Goal: Task Accomplishment & Management: Complete application form

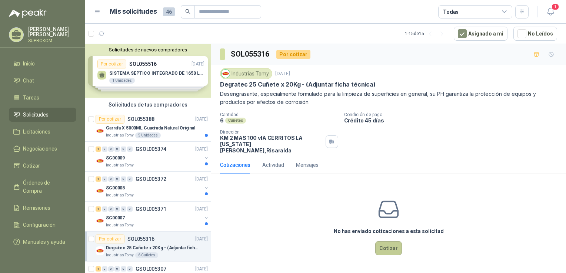
click at [393, 241] on button "Cotizar" at bounding box center [388, 248] width 27 height 14
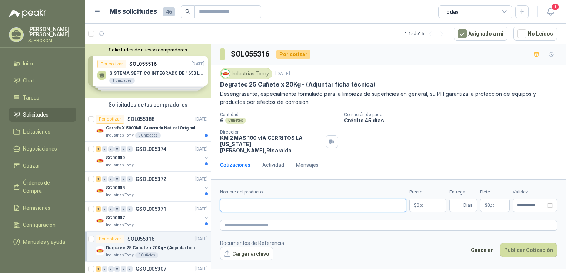
click at [233, 199] on input "Nombre del producto" at bounding box center [313, 205] width 186 height 13
paste input "**********"
type input "**********"
click at [420, 204] on span ",00" at bounding box center [421, 206] width 4 height 4
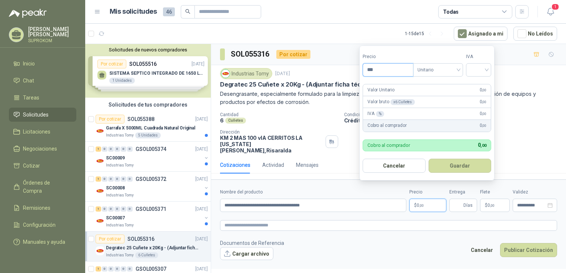
click at [379, 71] on input "***" at bounding box center [388, 70] width 50 height 13
type input "*********"
click at [480, 70] on input "search" at bounding box center [478, 69] width 16 height 11
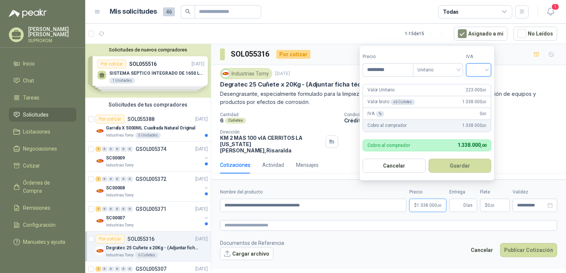
click at [485, 71] on input "search" at bounding box center [478, 69] width 16 height 11
click at [485, 70] on input "search" at bounding box center [478, 69] width 16 height 11
click at [487, 68] on input "search" at bounding box center [478, 69] width 16 height 11
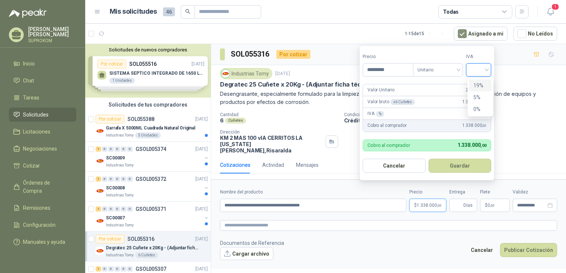
click at [487, 68] on input "search" at bounding box center [478, 69] width 16 height 11
drag, startPoint x: 488, startPoint y: 69, endPoint x: 479, endPoint y: 70, distance: 9.7
click at [487, 69] on input "search" at bounding box center [478, 69] width 16 height 11
click at [486, 69] on input "search" at bounding box center [478, 69] width 16 height 11
drag, startPoint x: 434, startPoint y: 75, endPoint x: 439, endPoint y: 72, distance: 5.8
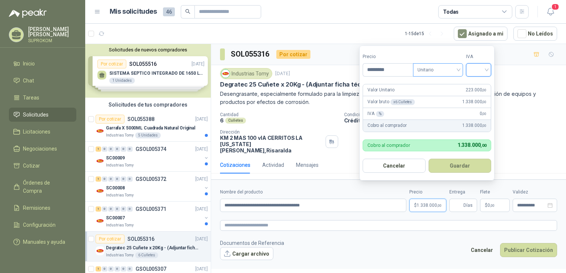
click at [439, 72] on span "Unitario" at bounding box center [437, 69] width 41 height 11
click at [435, 87] on div "Unitario" at bounding box center [439, 85] width 38 height 8
click at [483, 71] on input "search" at bounding box center [478, 69] width 16 height 11
drag, startPoint x: 487, startPoint y: 67, endPoint x: 482, endPoint y: 88, distance: 21.0
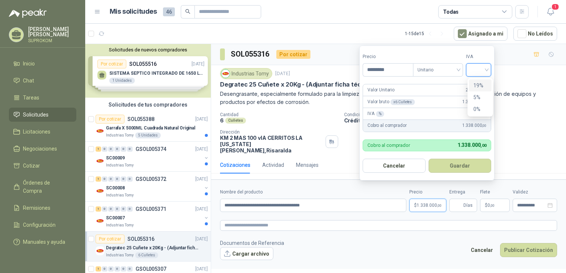
click at [482, 88] on body "[PERSON_NAME] SUPROKOM Inicio Chat Tareas Solicitudes Licitaciones Negociacione…" at bounding box center [283, 136] width 566 height 273
click at [482, 88] on div "19%" at bounding box center [480, 85] width 14 height 8
click at [482, 88] on span "223.000 ,00" at bounding box center [475, 90] width 21 height 7
click at [460, 165] on button "Guardar" at bounding box center [461, 166] width 64 height 14
click at [460, 165] on div "Cotizaciones Actividad Mensajes" at bounding box center [388, 165] width 337 height 17
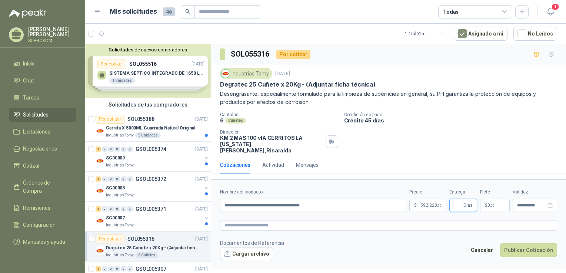
click at [462, 200] on input "Entrega" at bounding box center [458, 205] width 8 height 13
type input "*"
click at [470, 210] on form "**********" at bounding box center [388, 225] width 355 height 90
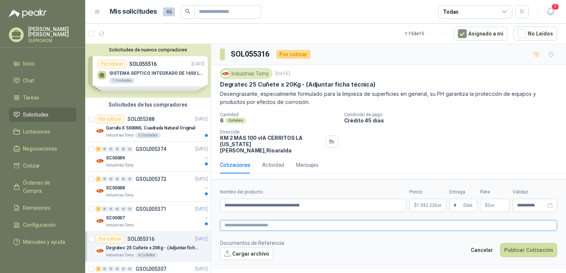
click at [240, 222] on textarea at bounding box center [388, 225] width 337 height 11
paste textarea "**********"
type textarea "**********"
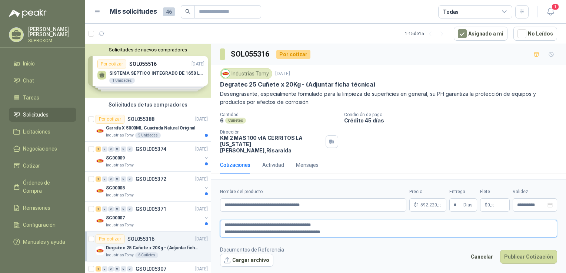
type textarea "**********"
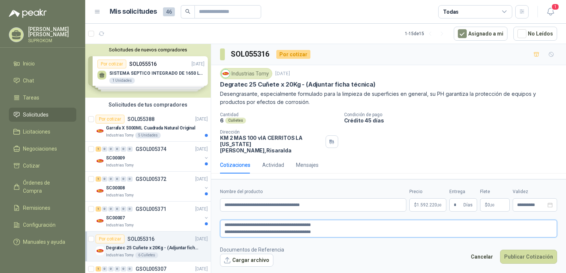
type textarea "**********"
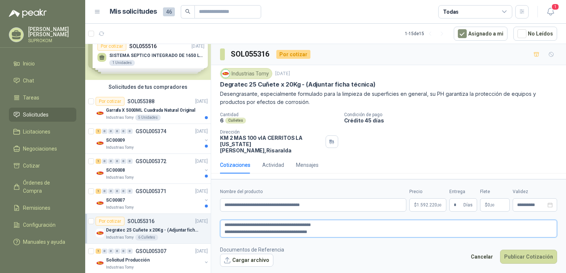
scroll to position [37, 0]
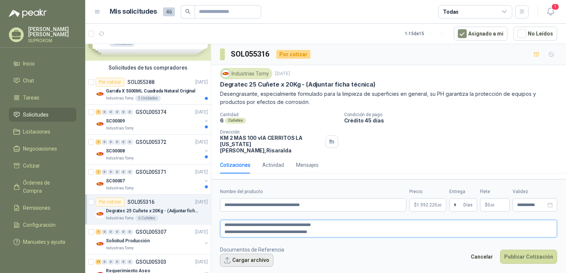
type textarea "**********"
click at [246, 255] on button "Cargar archivo" at bounding box center [246, 260] width 53 height 13
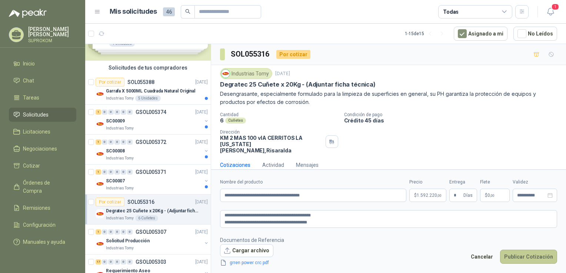
click at [520, 256] on button "Publicar Cotización" at bounding box center [528, 257] width 57 height 14
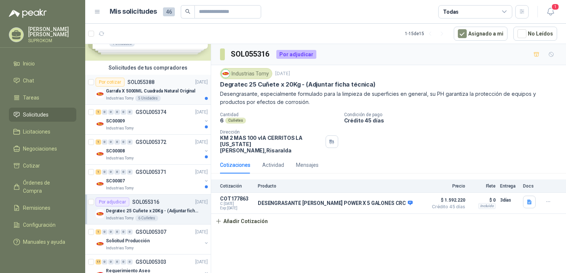
click at [181, 94] on p "Garrafa X 5000ML Cuadrada Natural Original" at bounding box center [150, 91] width 89 height 7
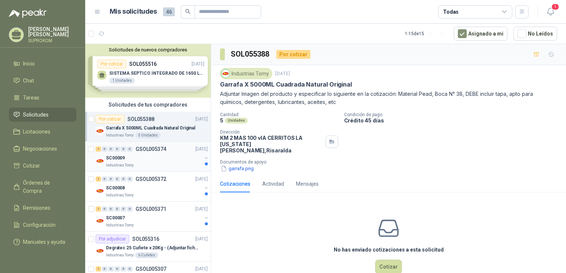
click at [168, 157] on div "SC00009" at bounding box center [154, 158] width 96 height 9
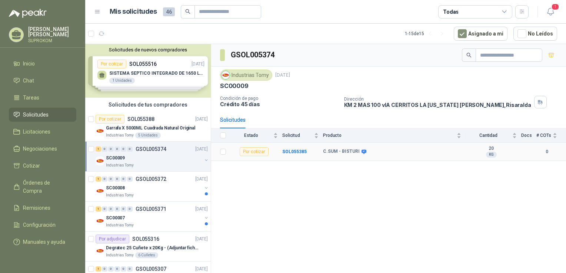
click at [341, 154] on b "C.SUM - BISTURI" at bounding box center [341, 152] width 37 height 6
click at [258, 149] on div "Por cotizar" at bounding box center [254, 151] width 29 height 9
drag, startPoint x: 258, startPoint y: 149, endPoint x: 345, endPoint y: 150, distance: 86.6
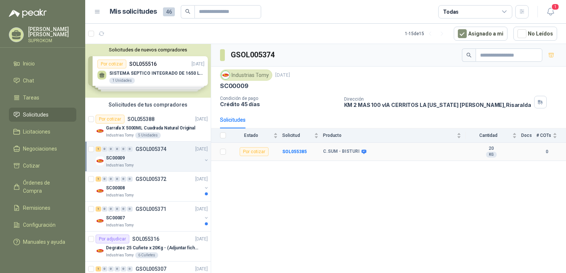
click at [345, 150] on b "C.SUM - BISTURI" at bounding box center [341, 152] width 37 height 6
drag, startPoint x: 345, startPoint y: 150, endPoint x: 354, endPoint y: 151, distance: 9.4
click at [353, 152] on b "C.SUM - BISTURI" at bounding box center [341, 152] width 37 height 6
click at [429, 149] on div "C.SUM - BISTURI" at bounding box center [392, 152] width 138 height 6
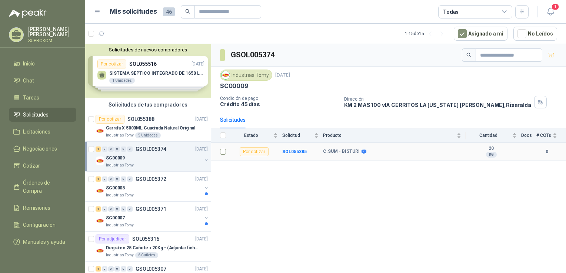
click at [230, 155] on td at bounding box center [220, 152] width 19 height 18
click at [451, 154] on td "C.SUM - BISTURI" at bounding box center [394, 152] width 143 height 18
click at [451, 155] on td "C.SUM - BISTURI" at bounding box center [394, 152] width 143 height 18
click at [131, 164] on p "Industrias Tomy" at bounding box center [120, 166] width 28 height 6
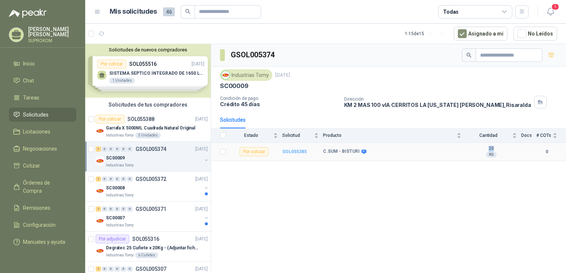
click at [291, 151] on b "SOL055385" at bounding box center [294, 151] width 24 height 5
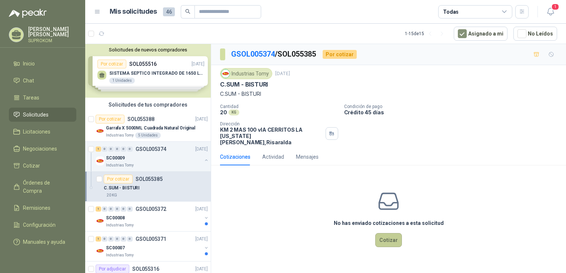
click at [390, 234] on button "Cotizar" at bounding box center [388, 240] width 27 height 14
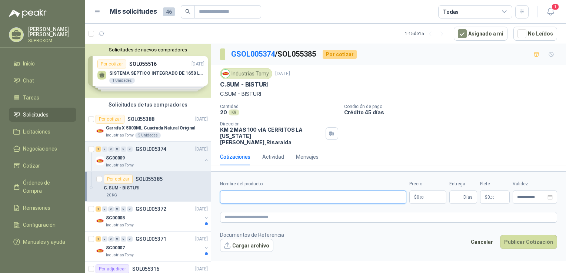
click at [251, 191] on input "Nombre del producto" at bounding box center [313, 197] width 186 height 13
paste input "**********"
type input "**********"
click at [434, 192] on p "$ 0 ,00" at bounding box center [427, 197] width 37 height 13
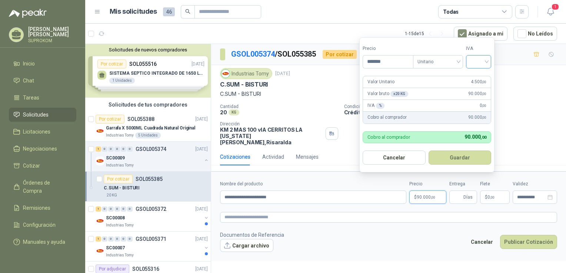
type input "*******"
click at [484, 62] on input "search" at bounding box center [478, 61] width 16 height 11
drag, startPoint x: 487, startPoint y: 61, endPoint x: 485, endPoint y: 77, distance: 15.7
click at [485, 77] on body "[PERSON_NAME] SUPROKOM Inicio Chat Tareas Solicitudes Licitaciones Negociacione…" at bounding box center [283, 136] width 566 height 273
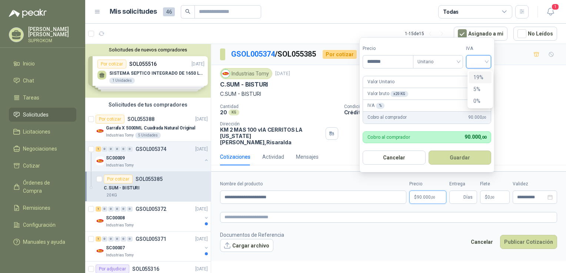
click at [485, 77] on div "19%" at bounding box center [480, 77] width 14 height 8
click at [466, 158] on button "Guardar" at bounding box center [461, 158] width 64 height 14
click at [466, 158] on div "Cotizaciones Actividad Mensajes" at bounding box center [388, 156] width 337 height 17
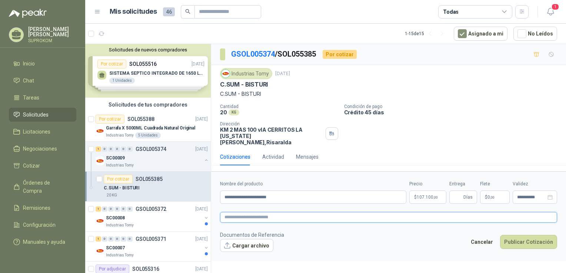
click at [234, 213] on textarea at bounding box center [388, 217] width 337 height 11
paste textarea "**********"
type textarea "**********"
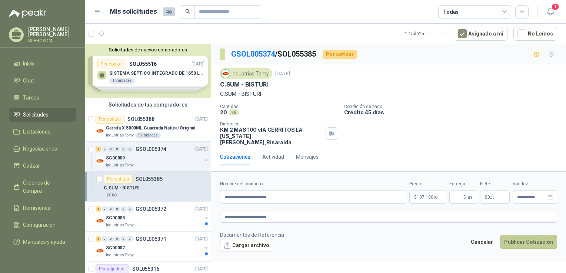
click at [526, 235] on button "Publicar Cotización" at bounding box center [528, 242] width 57 height 14
type input "*"
click at [531, 237] on button "Publicar Cotización" at bounding box center [528, 242] width 57 height 14
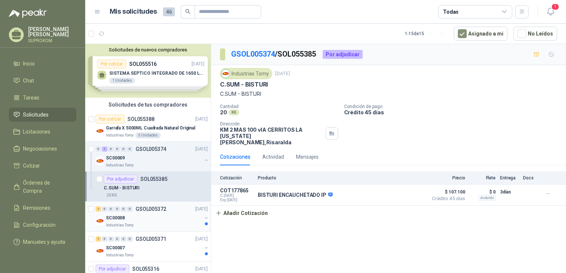
click at [122, 225] on p "Industrias Tomy" at bounding box center [120, 226] width 28 height 6
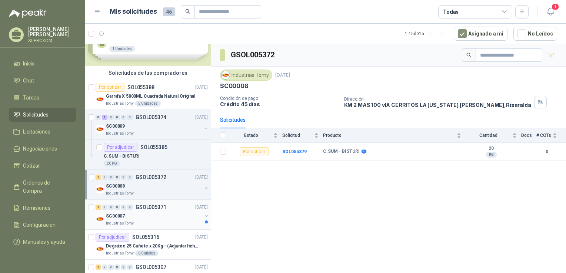
scroll to position [74, 0]
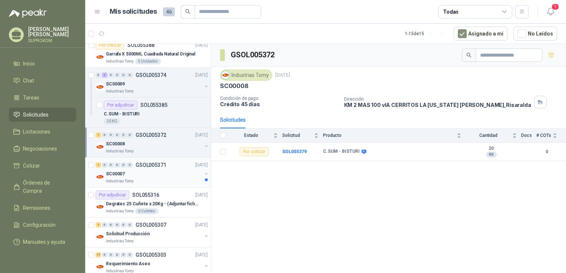
click at [142, 174] on div "SC00007" at bounding box center [154, 174] width 96 height 9
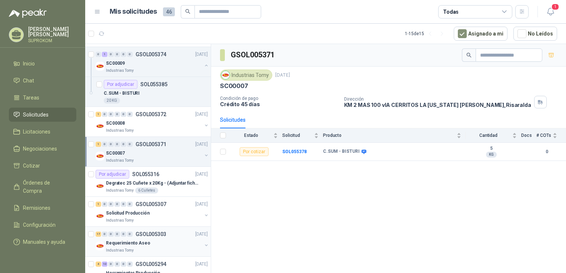
scroll to position [111, 0]
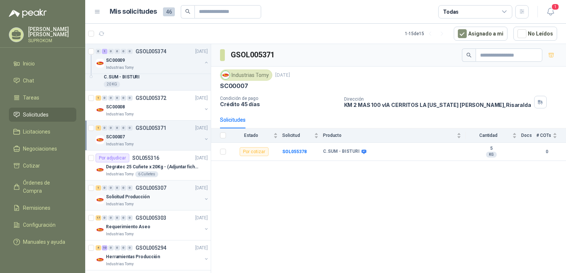
click at [173, 196] on div "Solicitud Producción" at bounding box center [154, 197] width 96 height 9
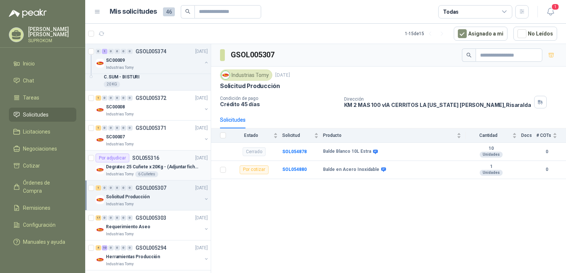
click at [161, 164] on p "Degratec 25 Cuñete x 20Kg - (Adjuntar ficha técnica)" at bounding box center [152, 167] width 92 height 7
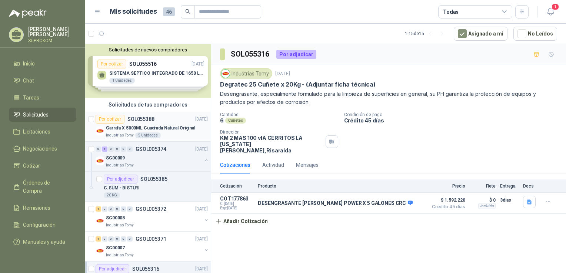
click at [167, 124] on div "Garrafa X 5000ML Cuadrada Natural Original" at bounding box center [157, 128] width 102 height 9
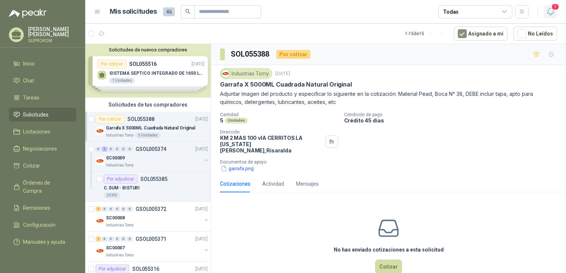
click at [553, 7] on span "1" at bounding box center [555, 6] width 8 height 7
click at [552, 11] on icon "button" at bounding box center [550, 11] width 9 height 9
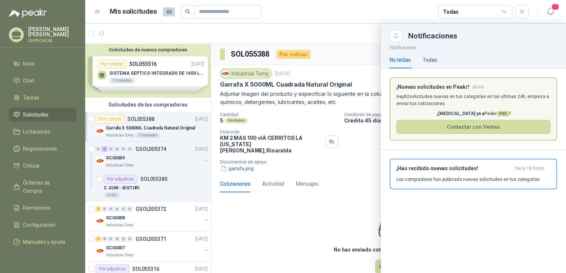
click at [425, 57] on div "Todas" at bounding box center [429, 60] width 14 height 8
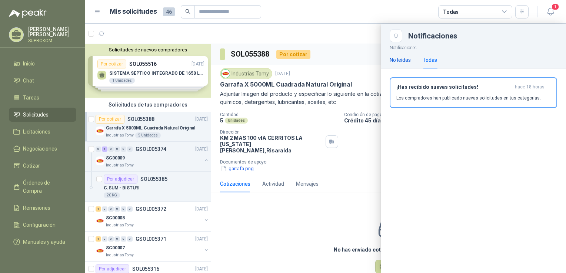
click at [404, 56] on div "No leídas" at bounding box center [400, 60] width 21 height 8
